Goal: Task Accomplishment & Management: Use online tool/utility

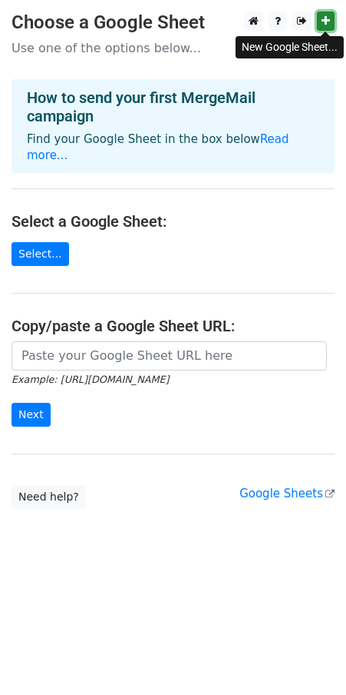
click at [323, 22] on icon at bounding box center [326, 20] width 8 height 11
click at [40, 242] on link "Select..." at bounding box center [41, 254] width 58 height 24
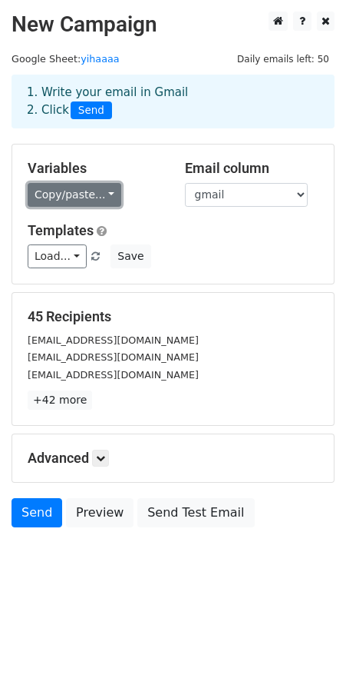
click at [84, 191] on link "Copy/paste..." at bounding box center [75, 195] width 94 height 24
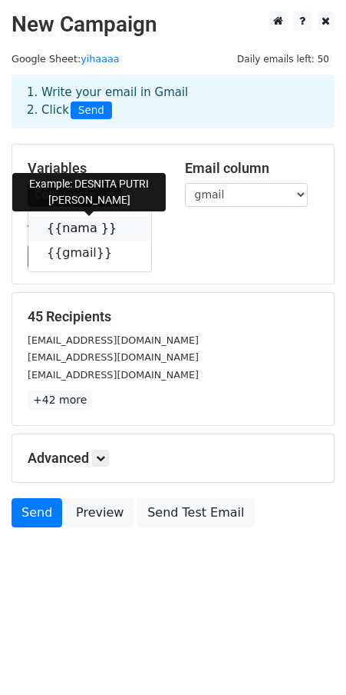
drag, startPoint x: 107, startPoint y: 225, endPoint x: 31, endPoint y: 287, distance: 98.3
click at [121, 225] on icon at bounding box center [127, 227] width 12 height 12
